Goal: Find specific page/section: Find specific page/section

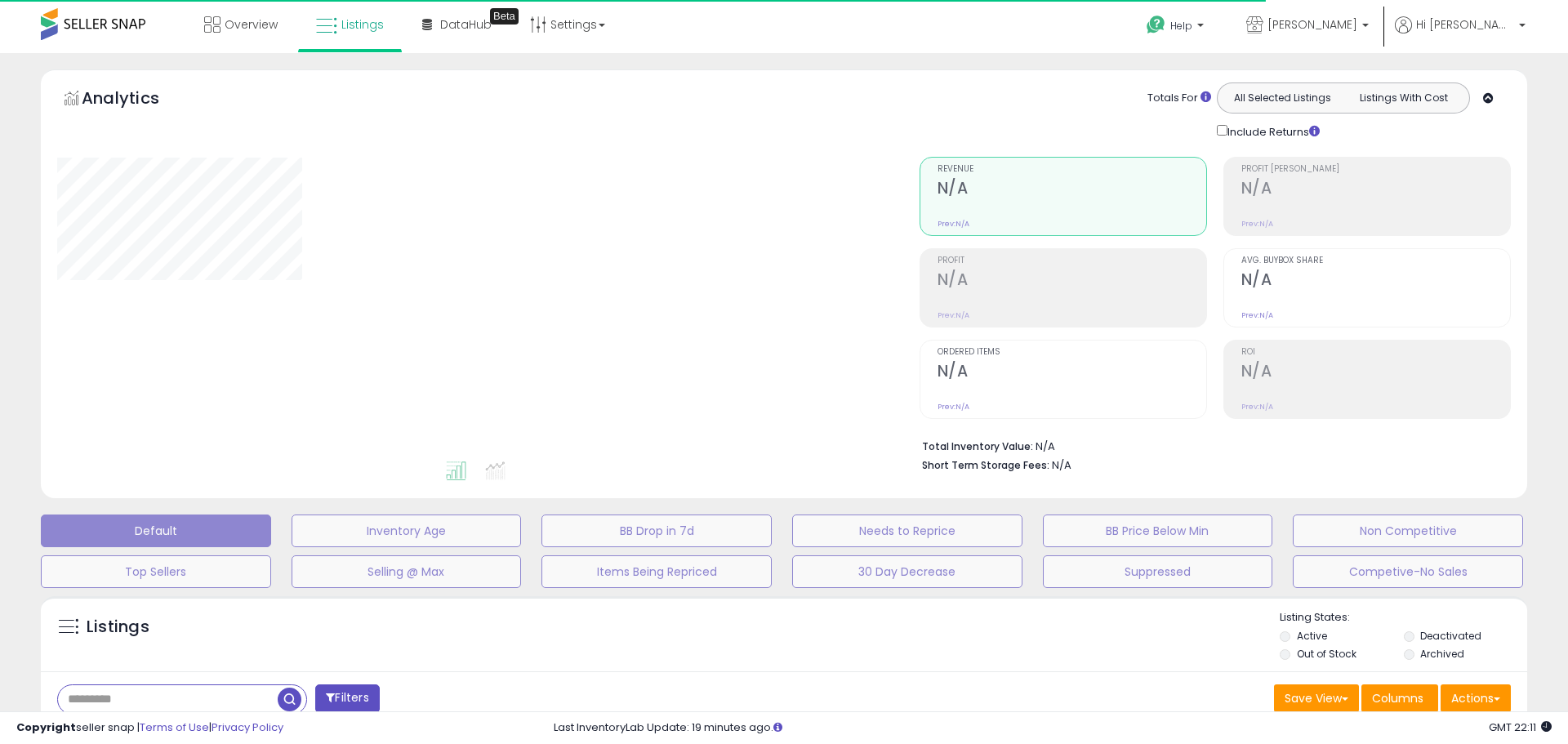
type input "**********"
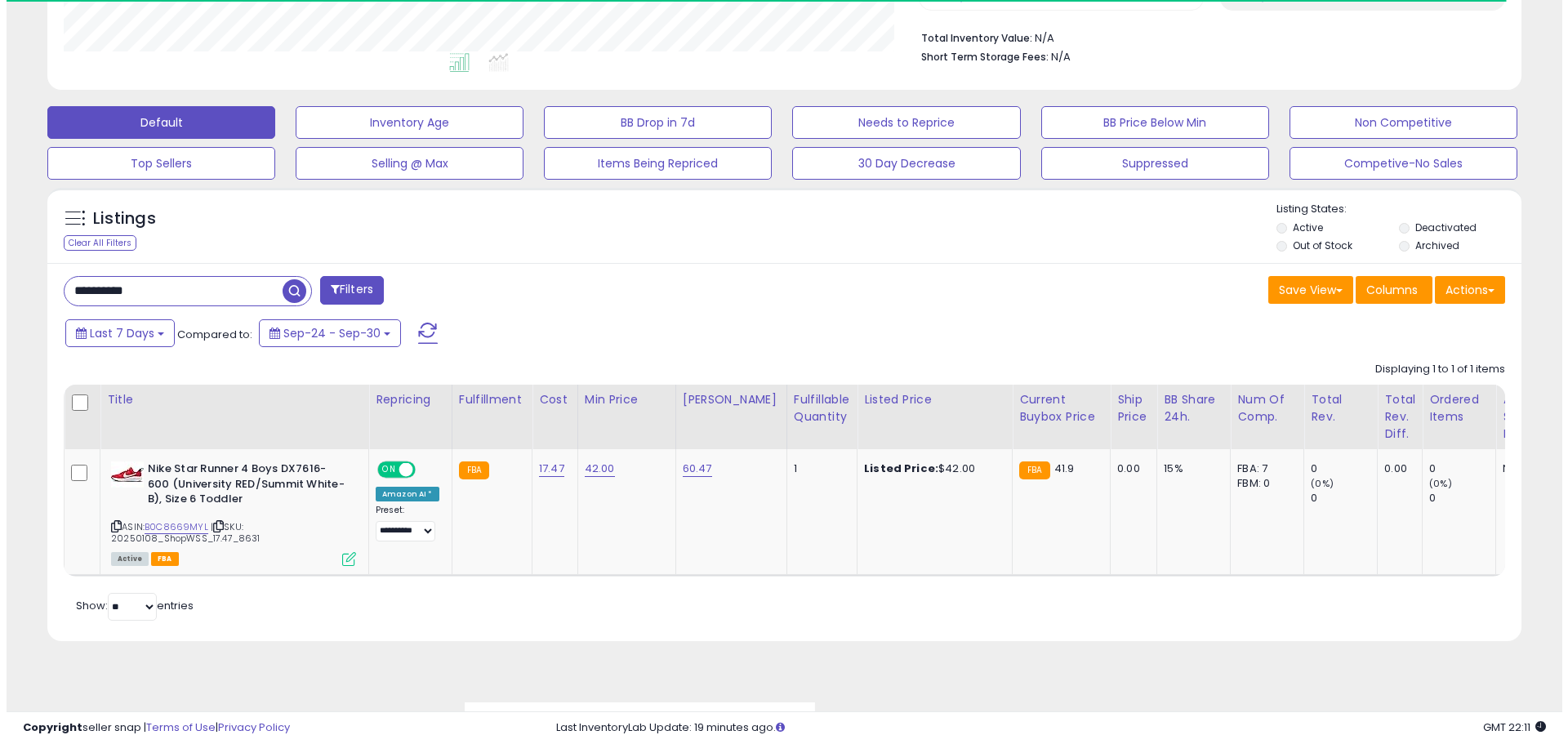
scroll to position [335, 855]
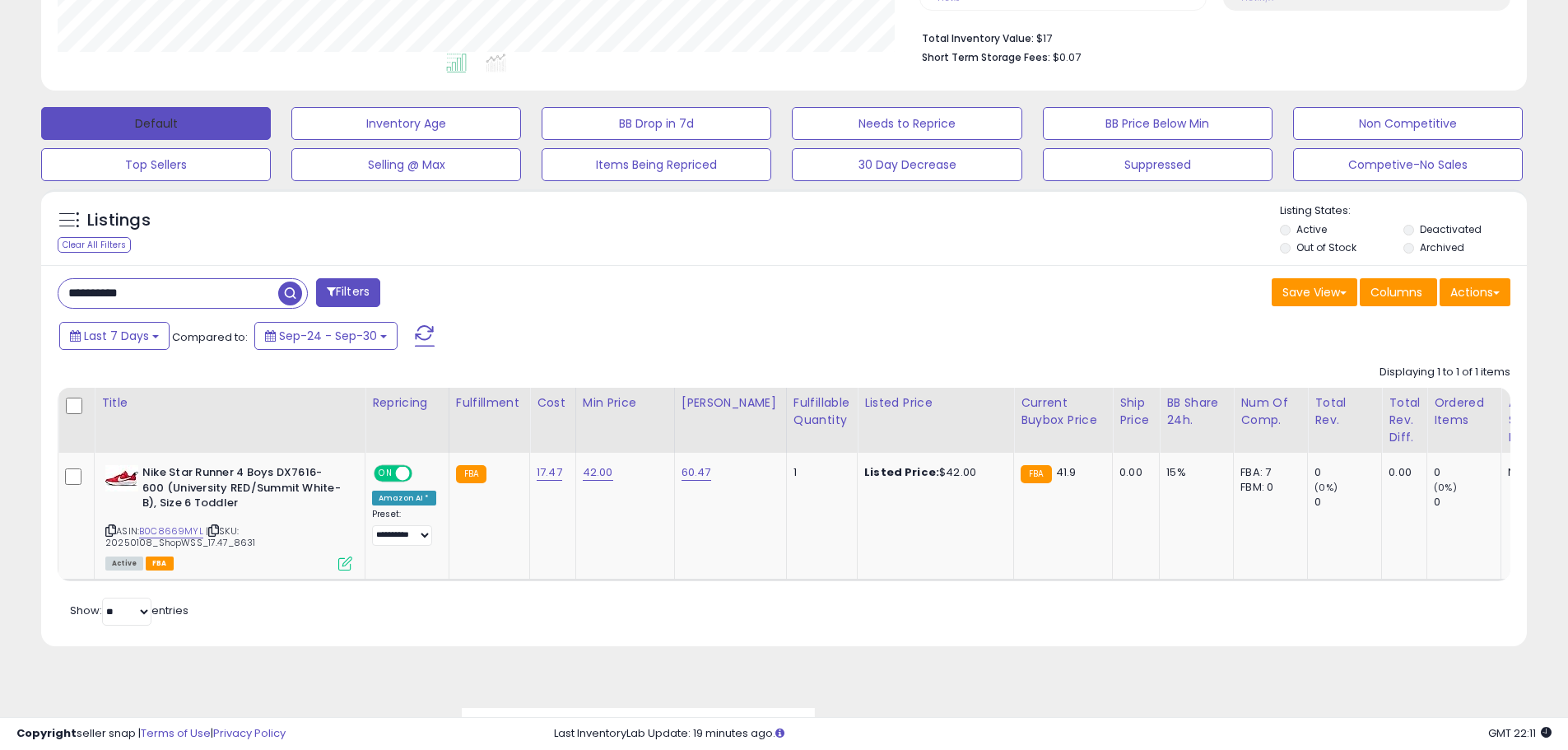
click at [187, 128] on button "Default" at bounding box center [156, 124] width 229 height 33
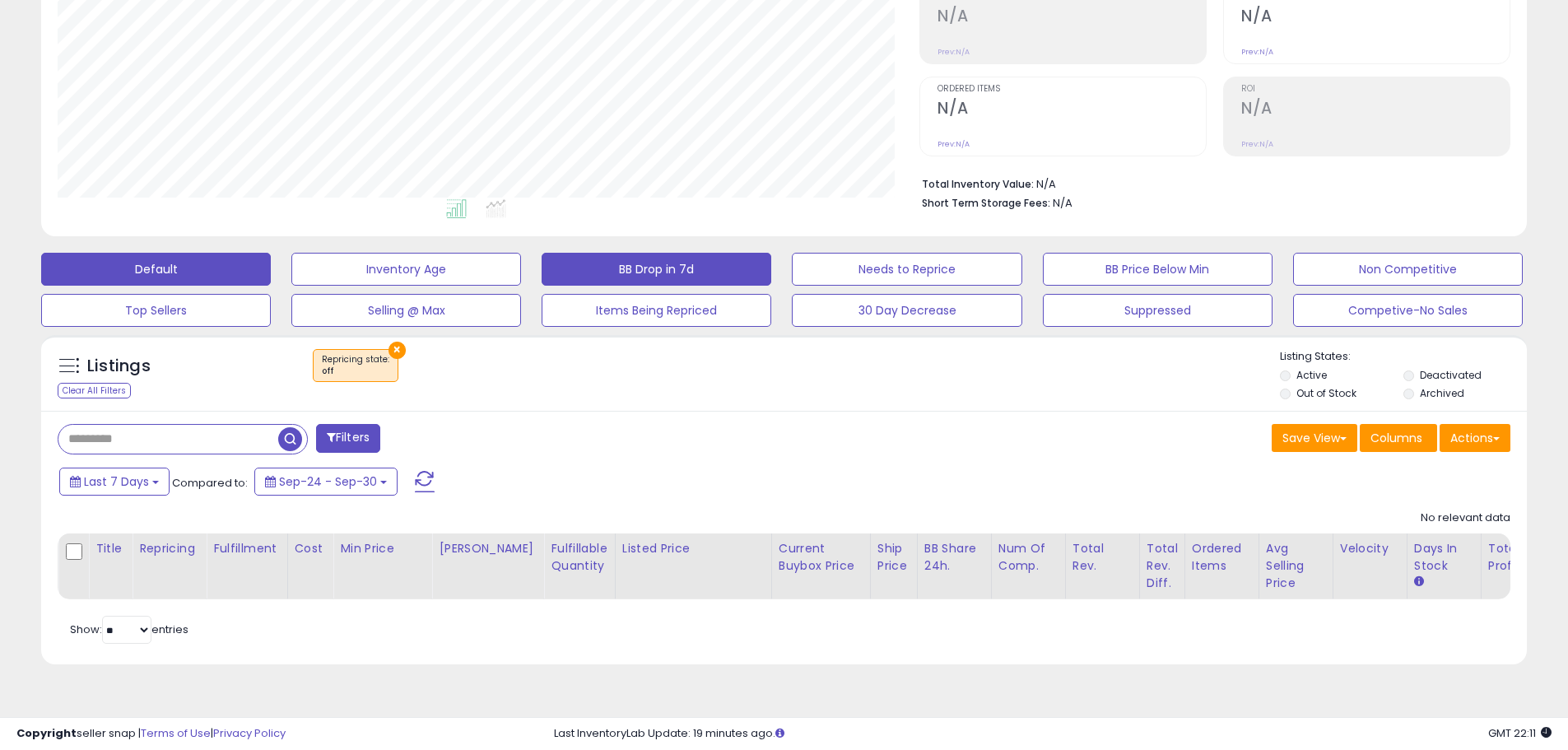
scroll to position [247, 0]
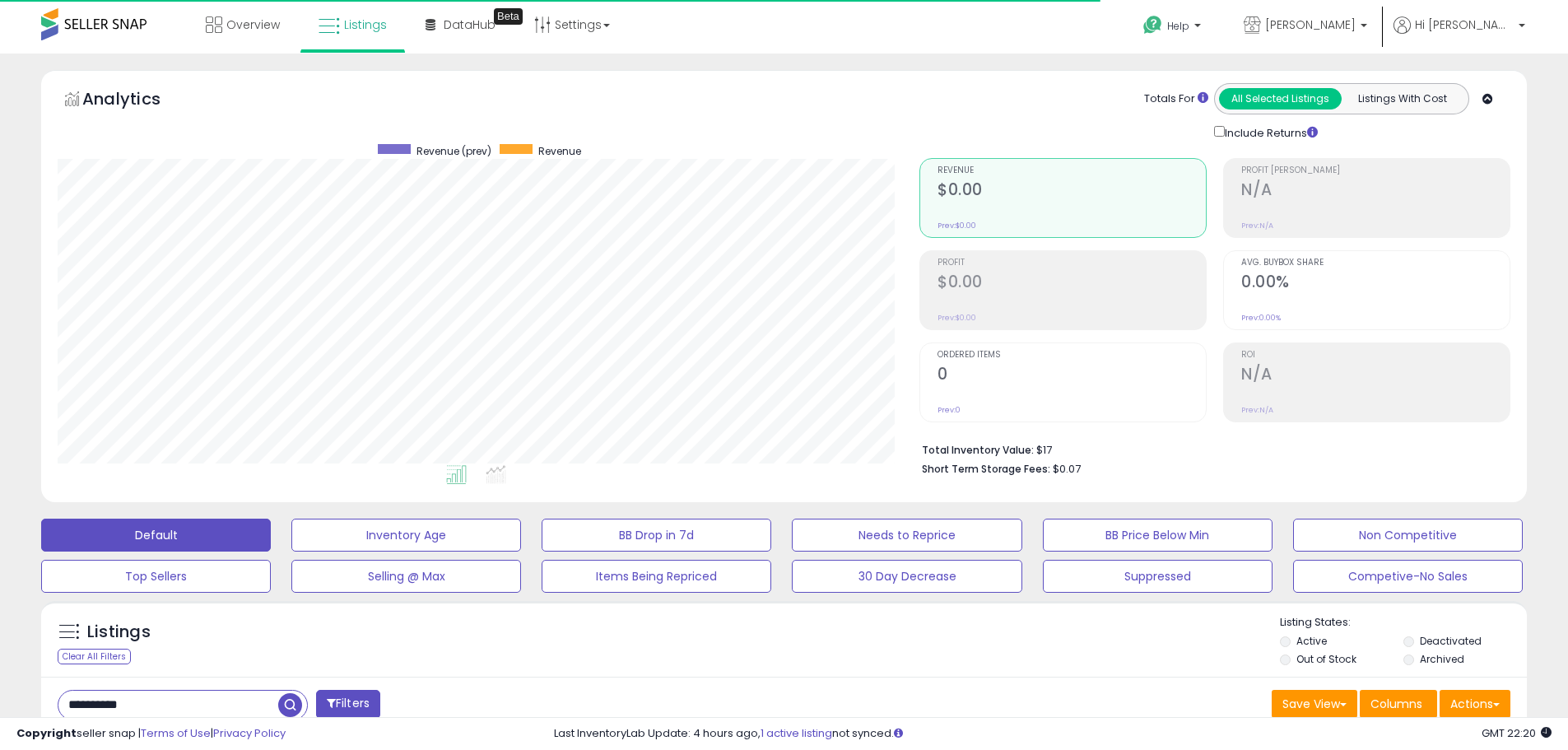
scroll to position [337, 862]
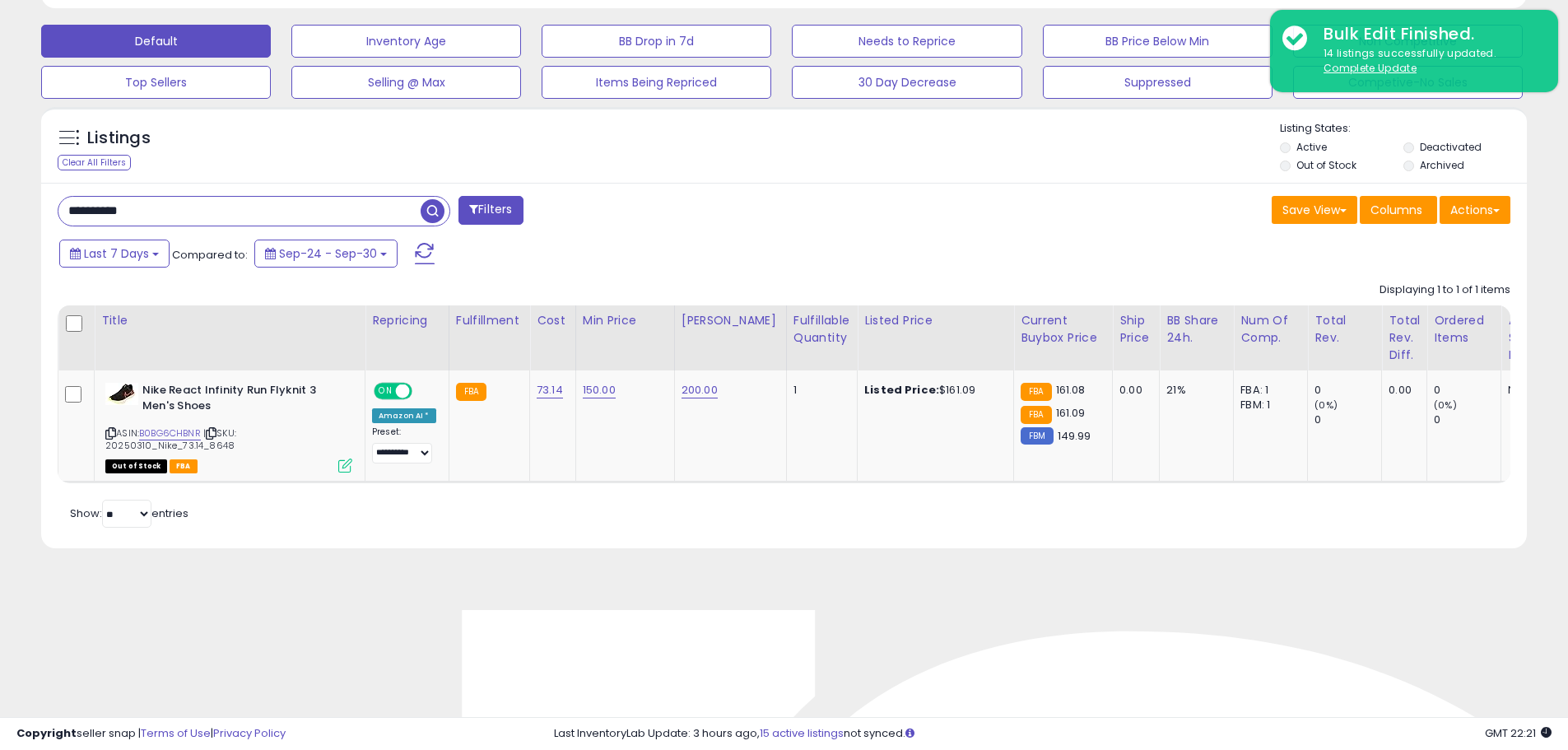
scroll to position [337, 862]
